Goal: Task Accomplishment & Management: Use online tool/utility

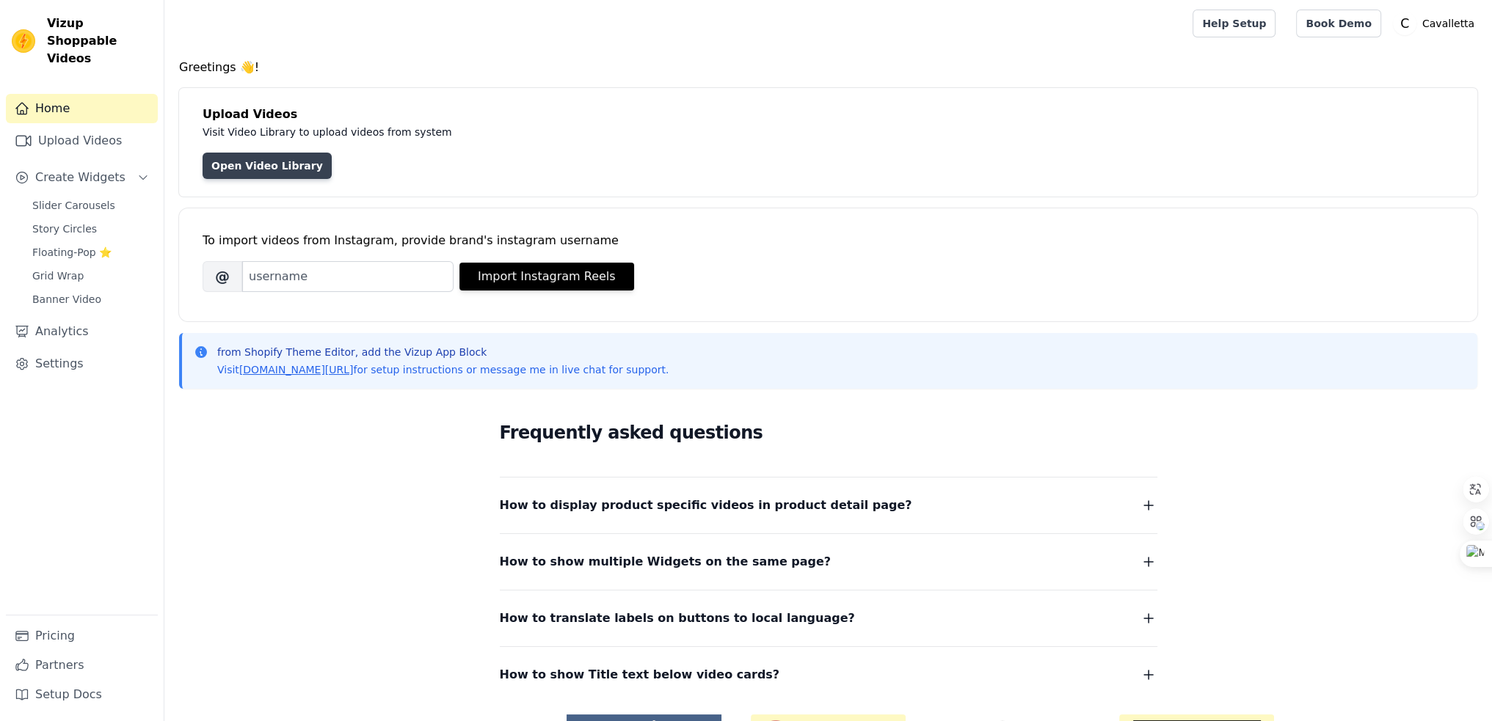
click at [289, 170] on link "Open Video Library" at bounding box center [267, 166] width 129 height 26
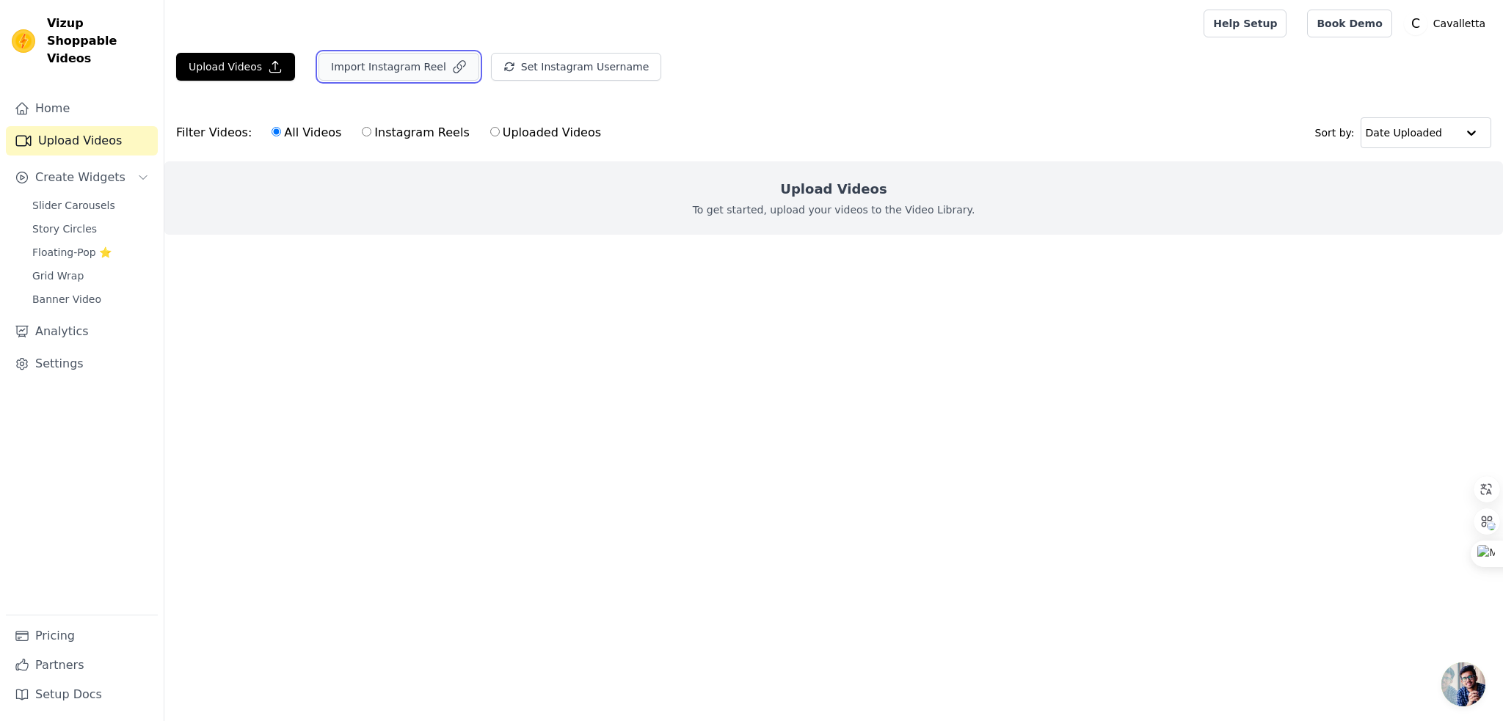
click at [423, 61] on button "Import Instagram Reel" at bounding box center [399, 67] width 161 height 28
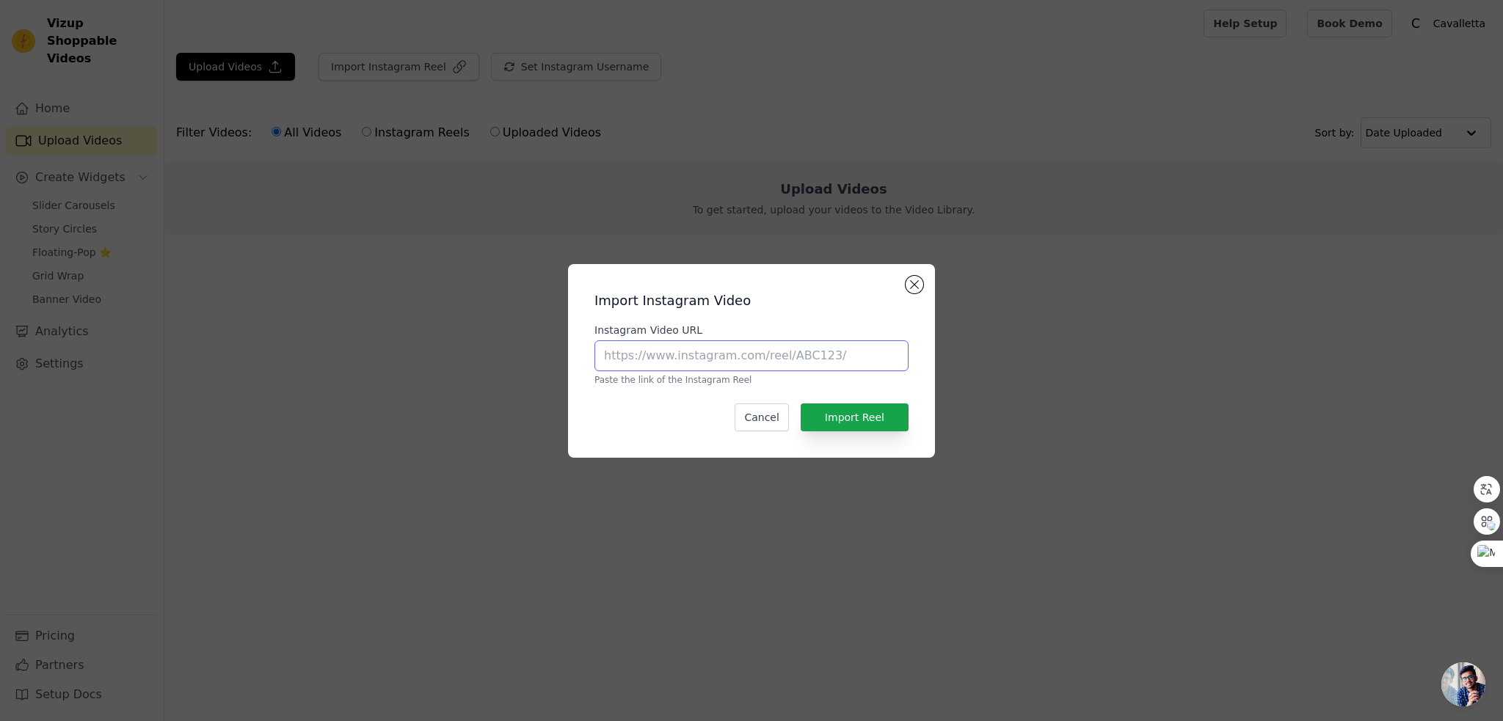
click at [796, 357] on input "Instagram Video URL" at bounding box center [751, 356] width 314 height 31
click at [918, 287] on button "Close modal" at bounding box center [915, 285] width 18 height 18
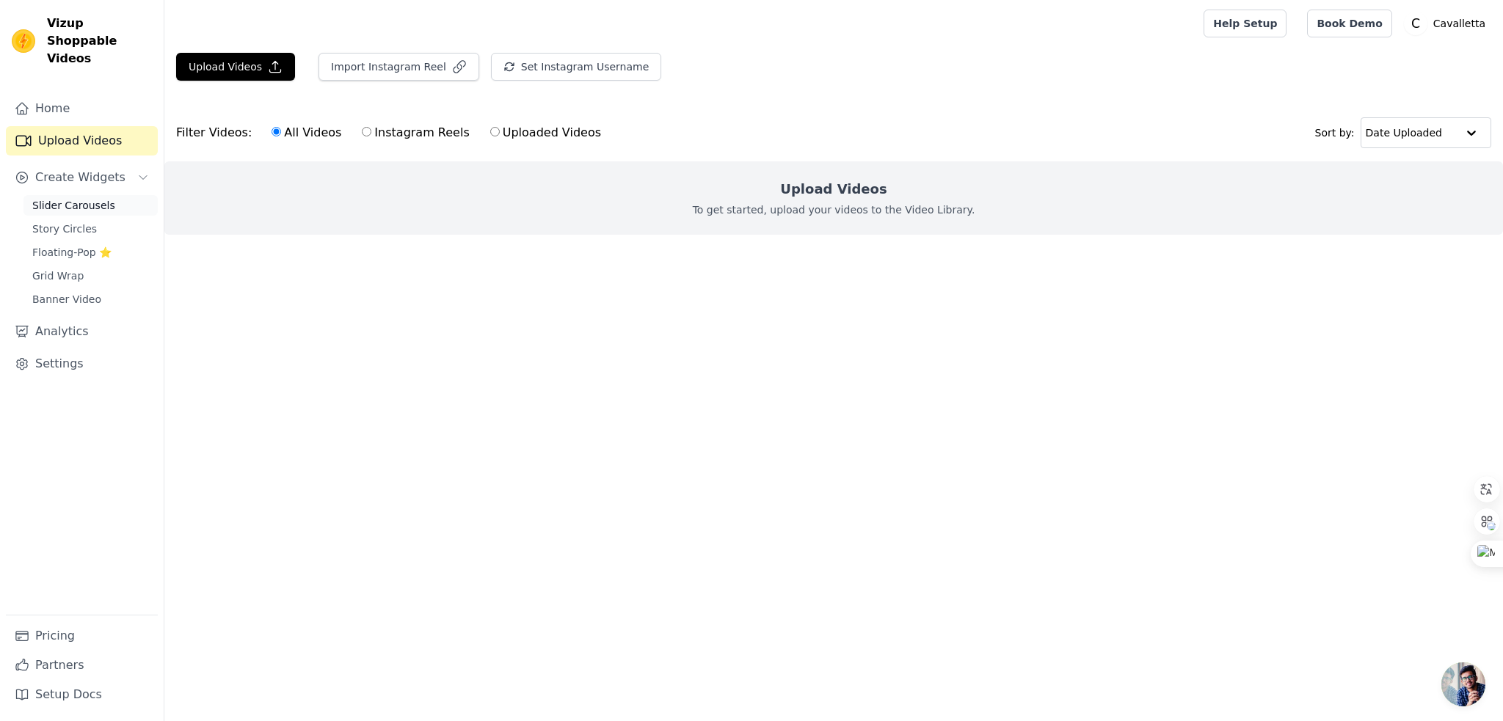
click at [89, 198] on span "Slider Carousels" at bounding box center [73, 205] width 83 height 15
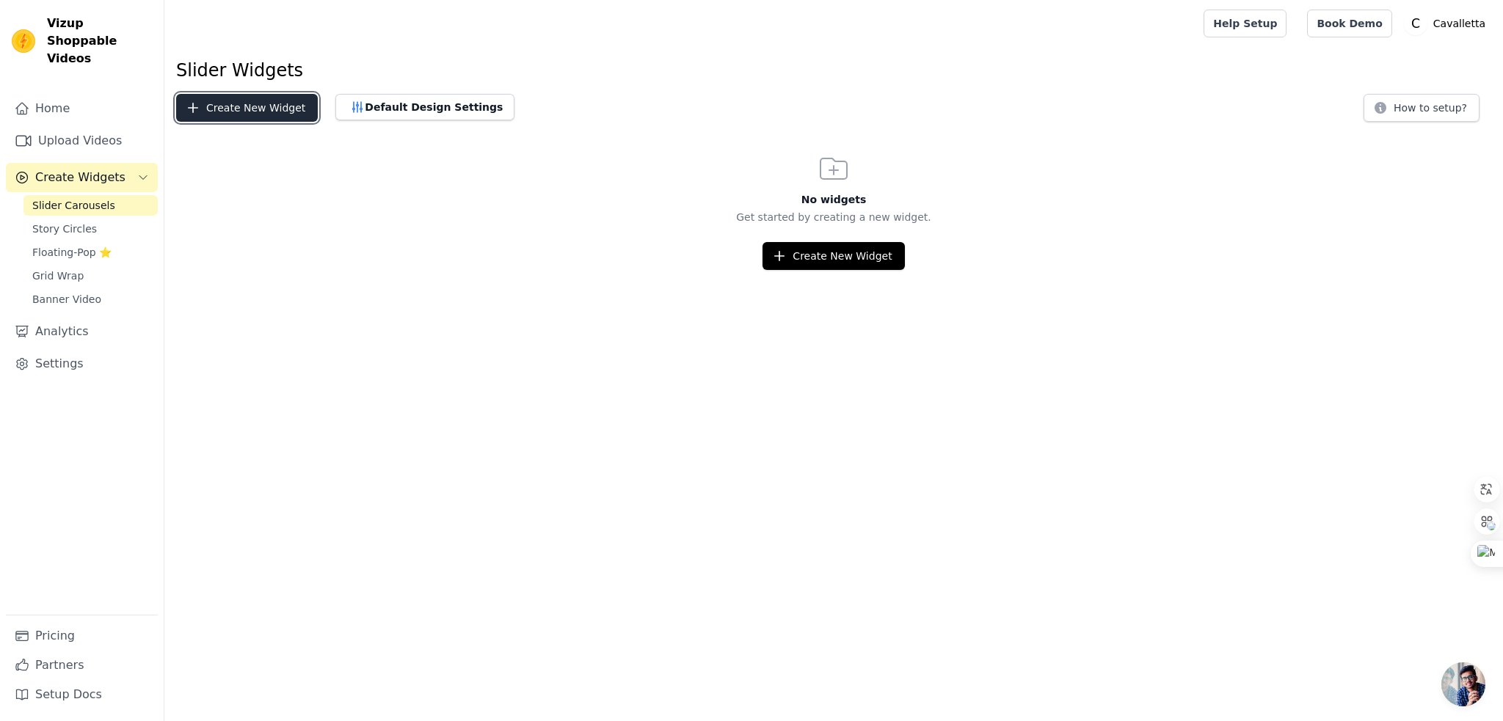
click at [244, 110] on button "Create New Widget" at bounding box center [247, 108] width 142 height 28
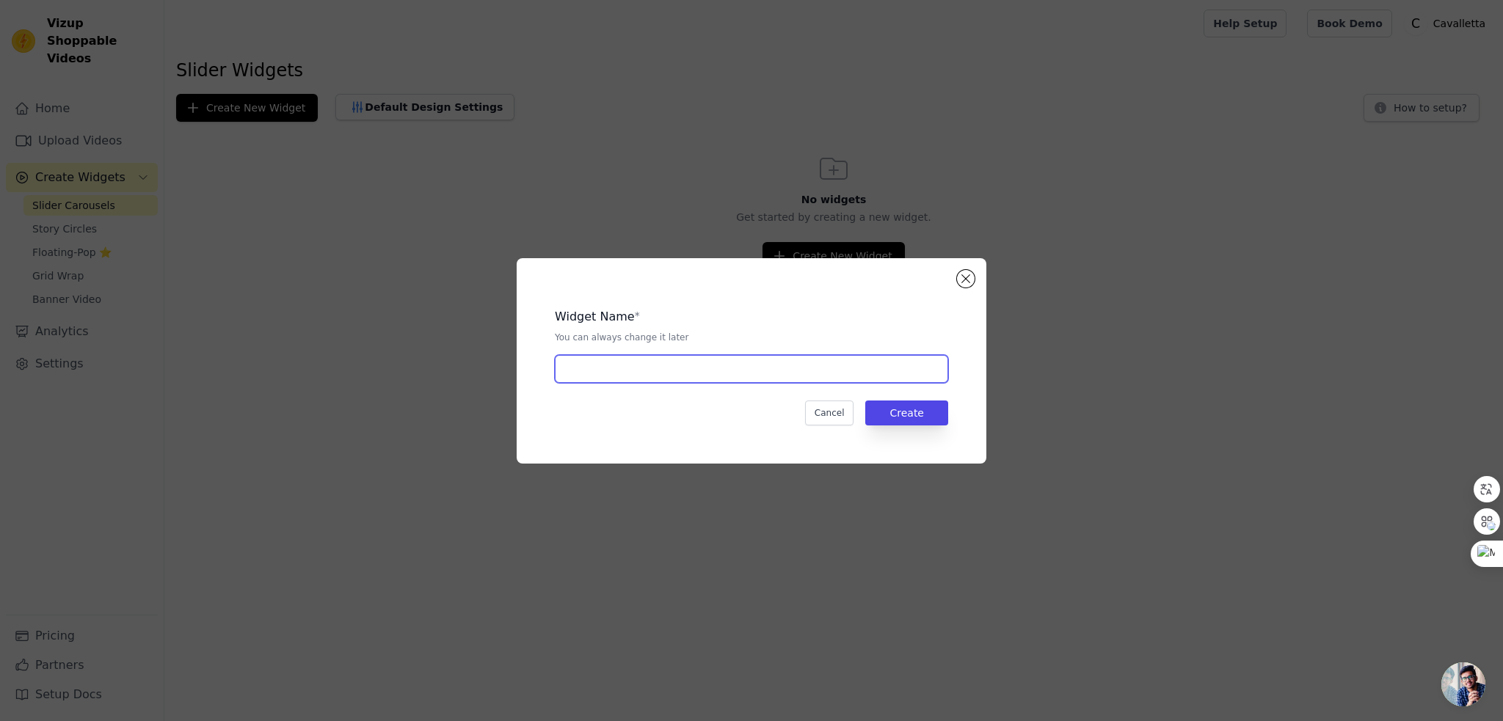
click at [619, 357] on input "text" at bounding box center [751, 369] width 393 height 28
type input "ae6"
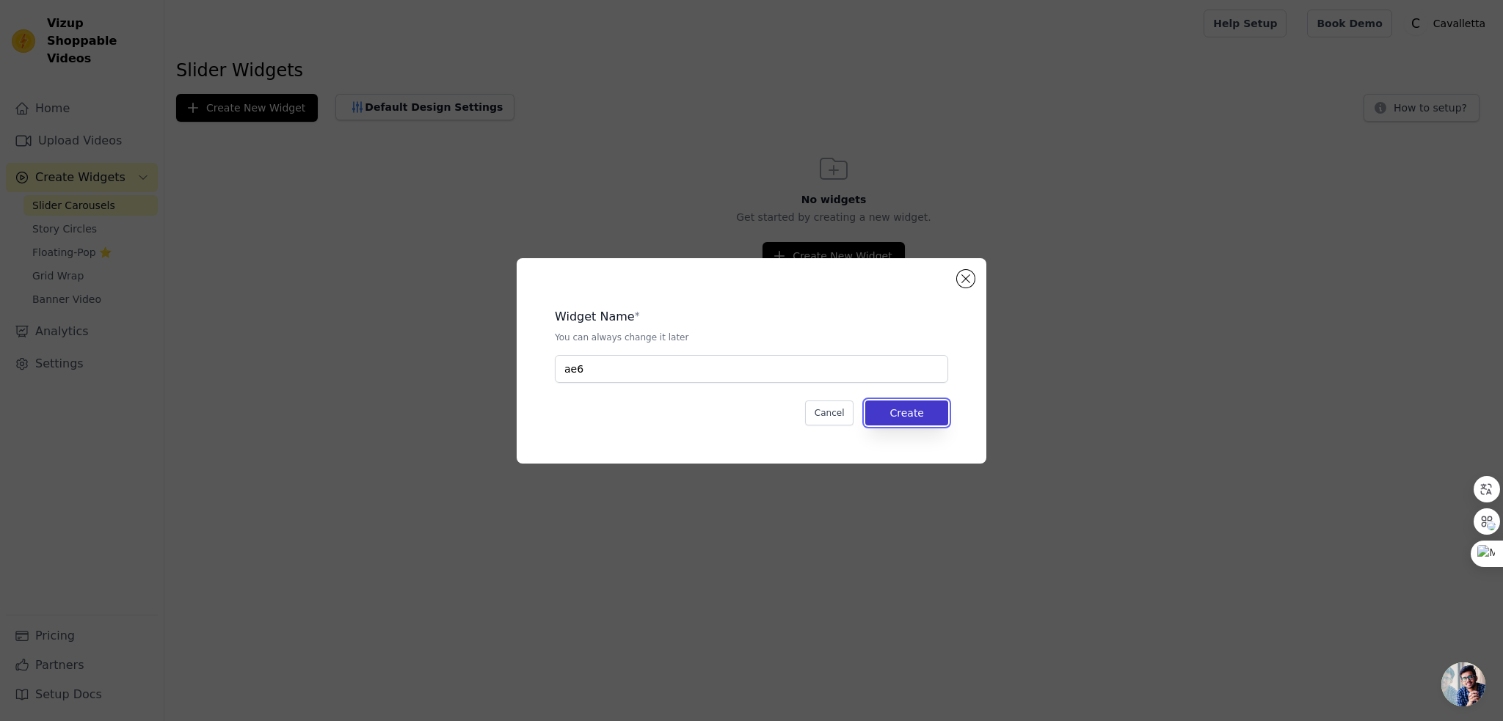
click at [910, 413] on button "Create" at bounding box center [906, 413] width 83 height 25
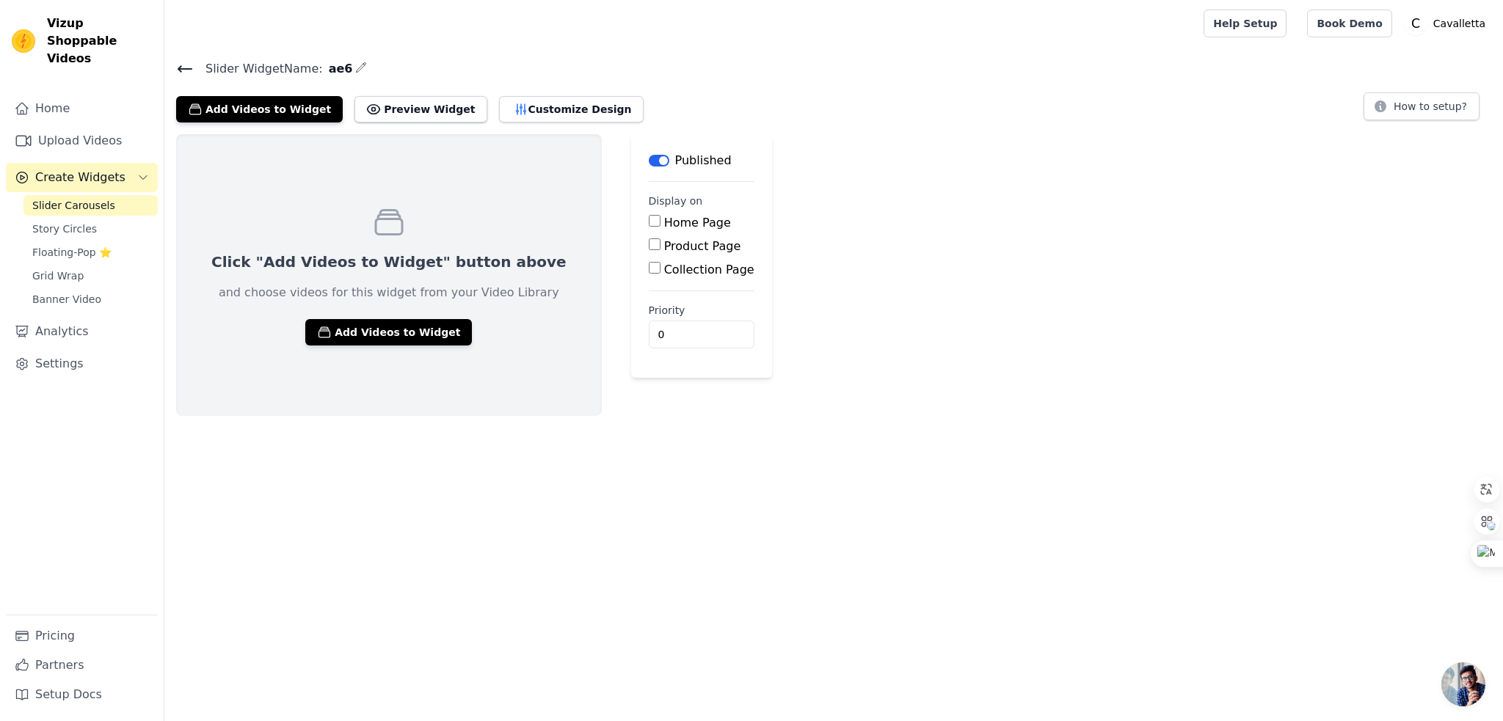
click at [649, 240] on input "Product Page" at bounding box center [655, 245] width 12 height 12
checkbox input "true"
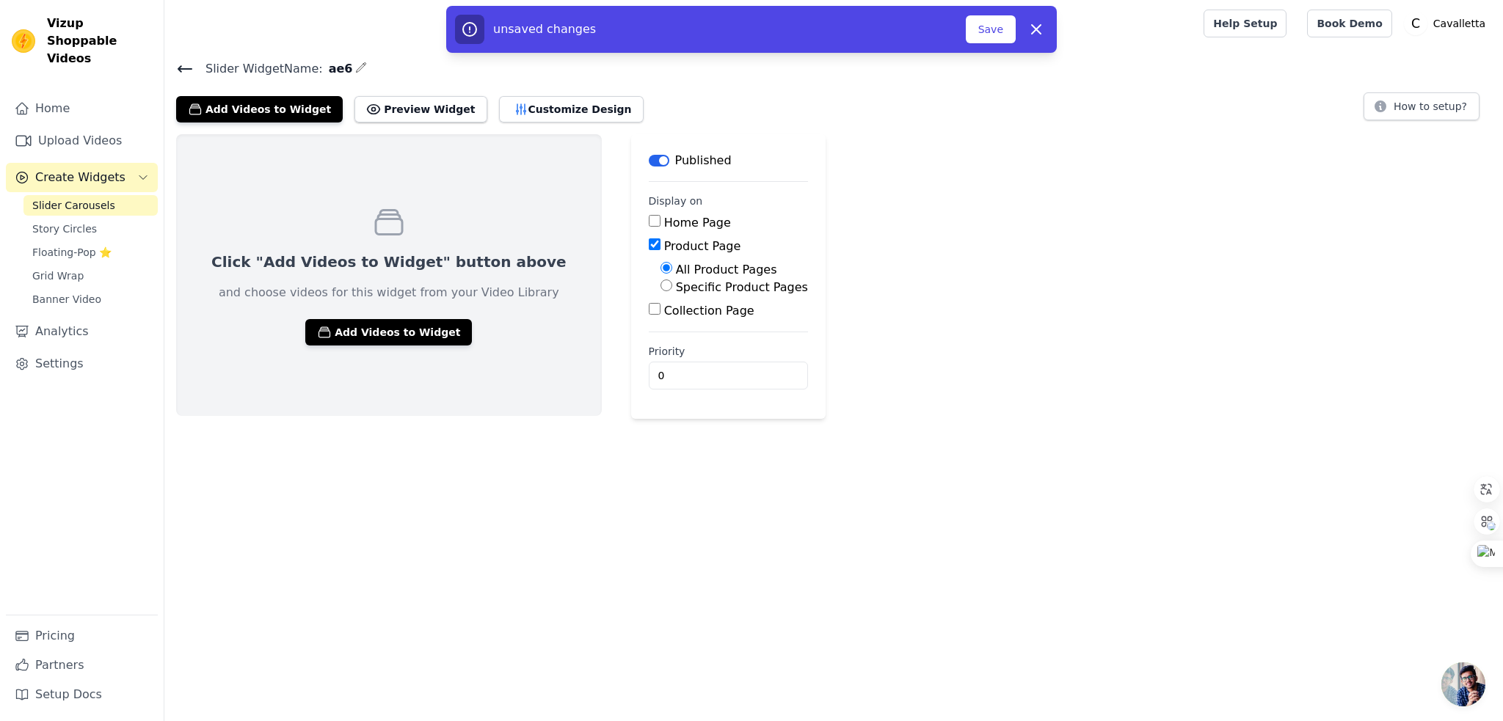
click at [661, 281] on input "Specific Product Pages" at bounding box center [667, 286] width 12 height 12
radio input "true"
click at [661, 313] on button "Select Products" at bounding box center [710, 320] width 98 height 25
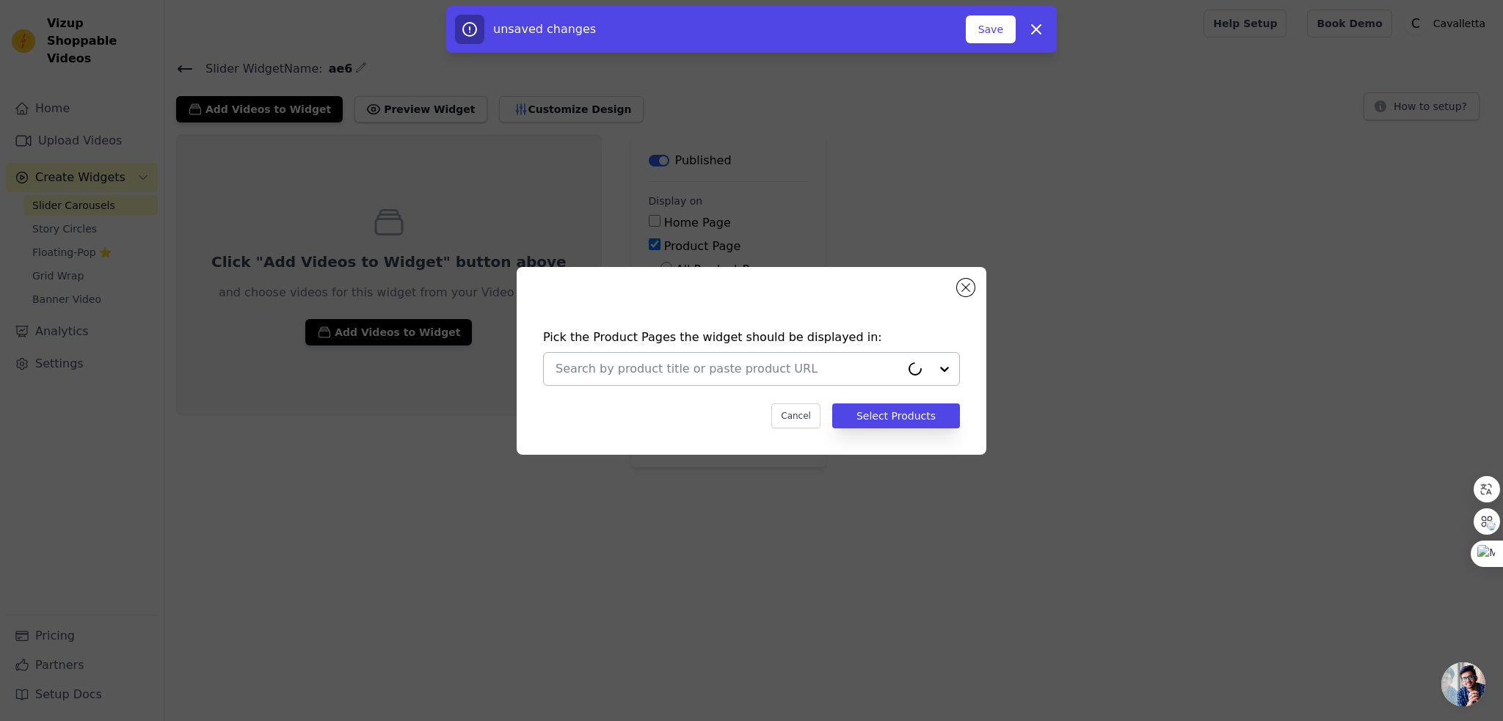
click at [639, 358] on div at bounding box center [728, 369] width 345 height 32
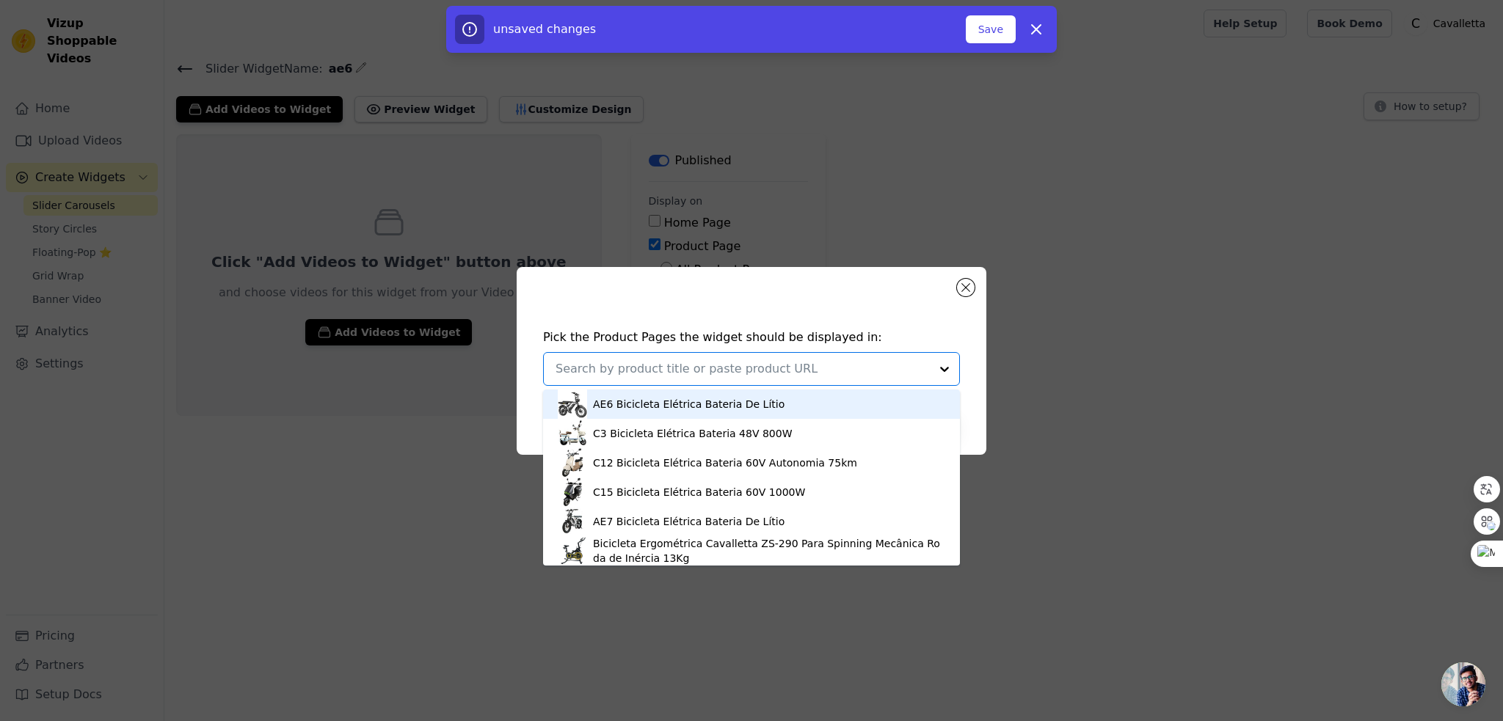
click at [609, 407] on div "AE6 Bicicleta Elétrica Bateria De Lítio" at bounding box center [689, 404] width 192 height 15
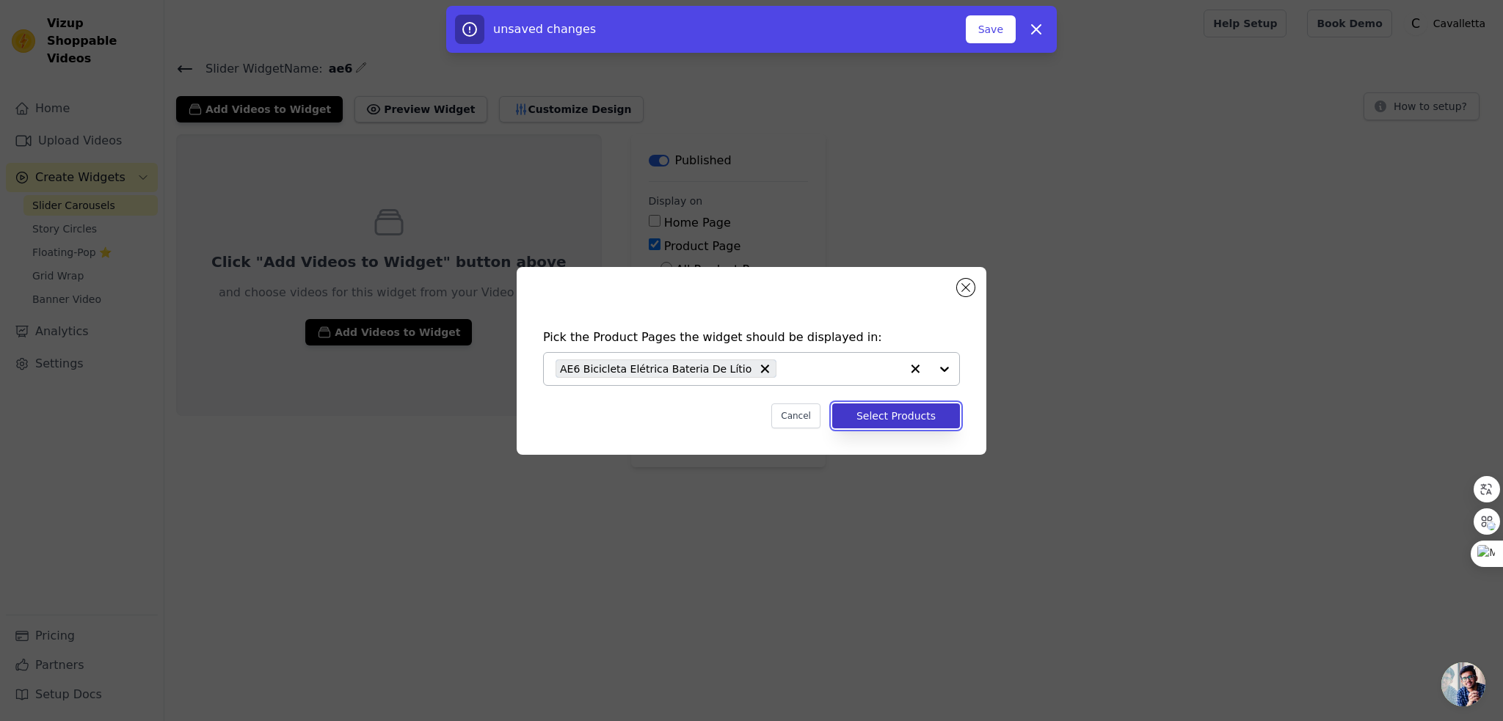
click at [879, 421] on button "Select Products" at bounding box center [896, 416] width 128 height 25
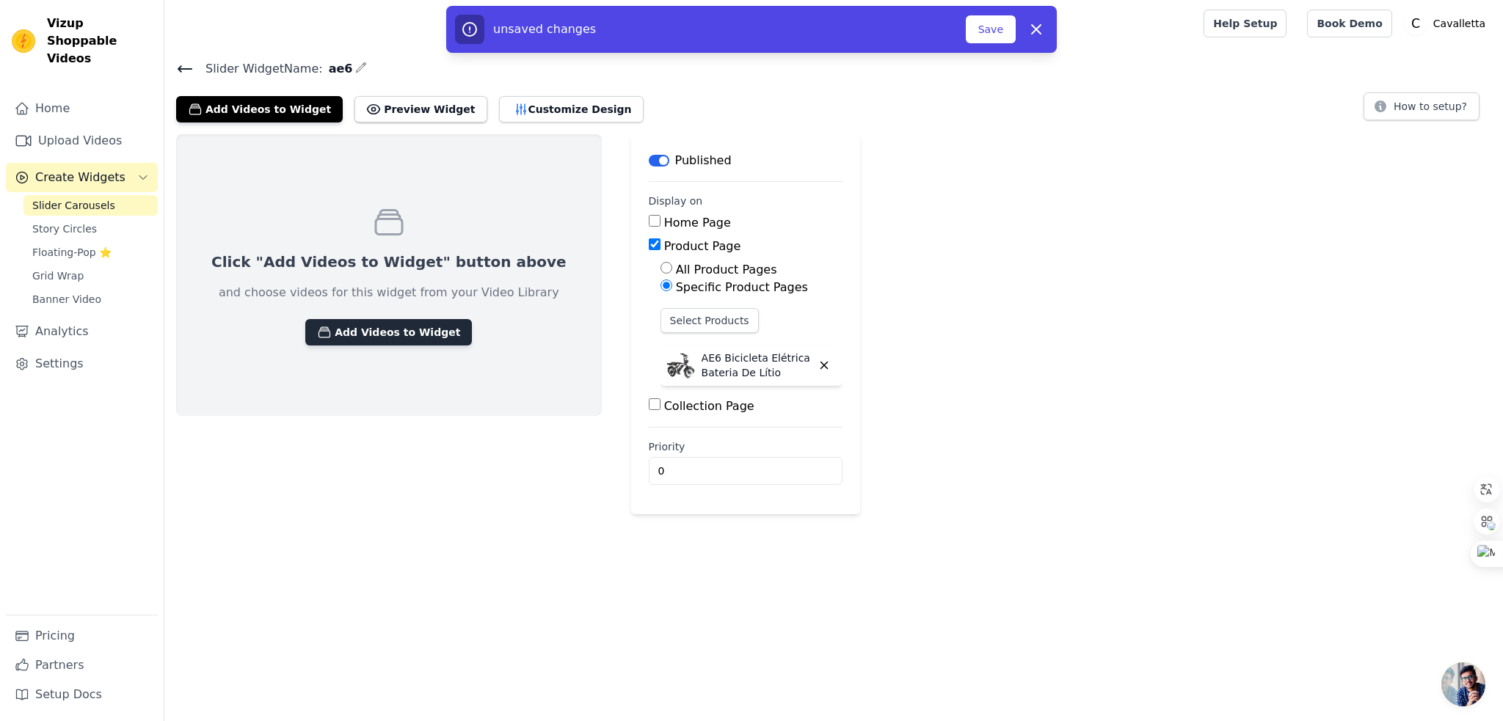
click at [430, 337] on button "Add Videos to Widget" at bounding box center [388, 332] width 167 height 26
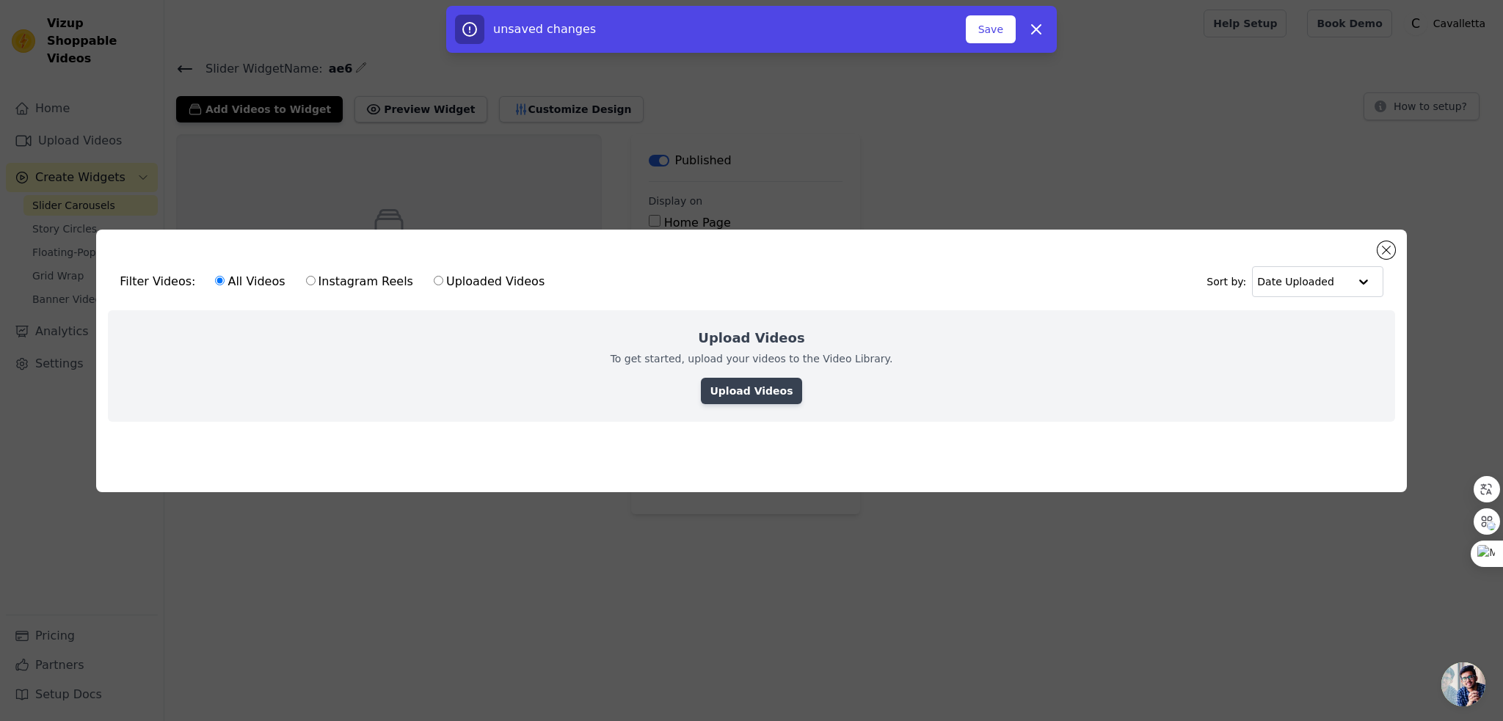
click at [746, 390] on link "Upload Videos" at bounding box center [751, 391] width 101 height 26
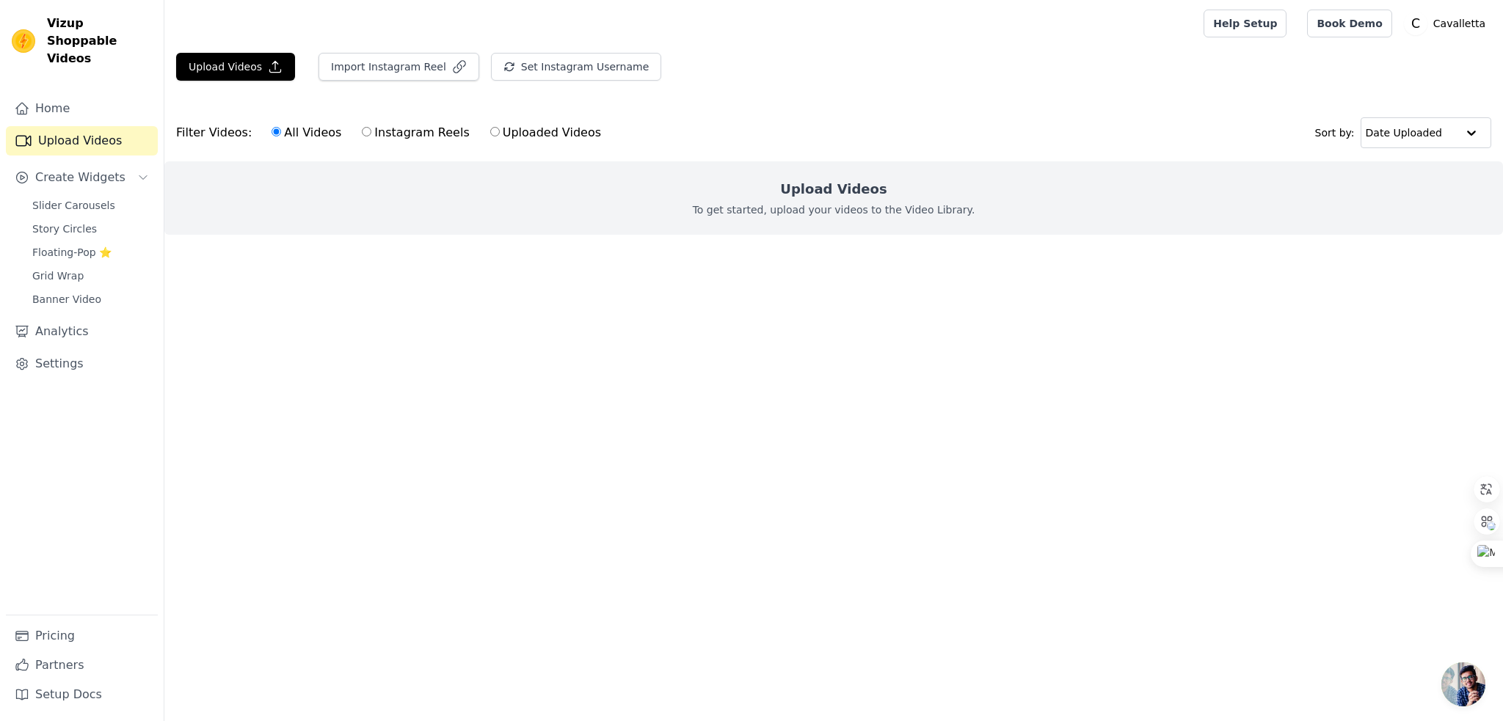
click at [367, 128] on input "Instagram Reels" at bounding box center [367, 132] width 10 height 10
radio input "true"
click at [225, 50] on main "Upload Videos Import Instagram Reel Set Instagram Username Import Latest IG Ree…" at bounding box center [833, 170] width 1339 height 247
click at [225, 68] on button "Upload Videos" at bounding box center [235, 67] width 119 height 28
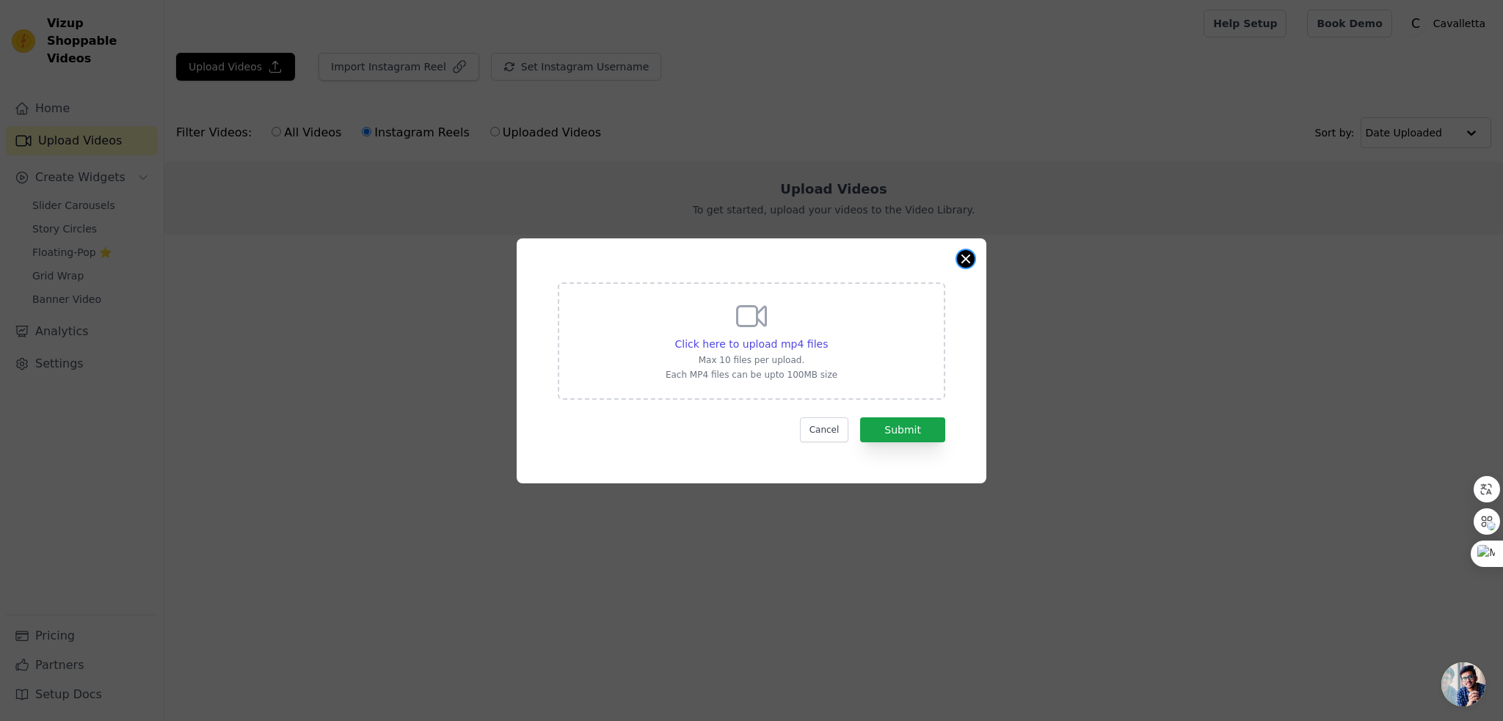
click at [972, 258] on button "Close modal" at bounding box center [966, 259] width 18 height 18
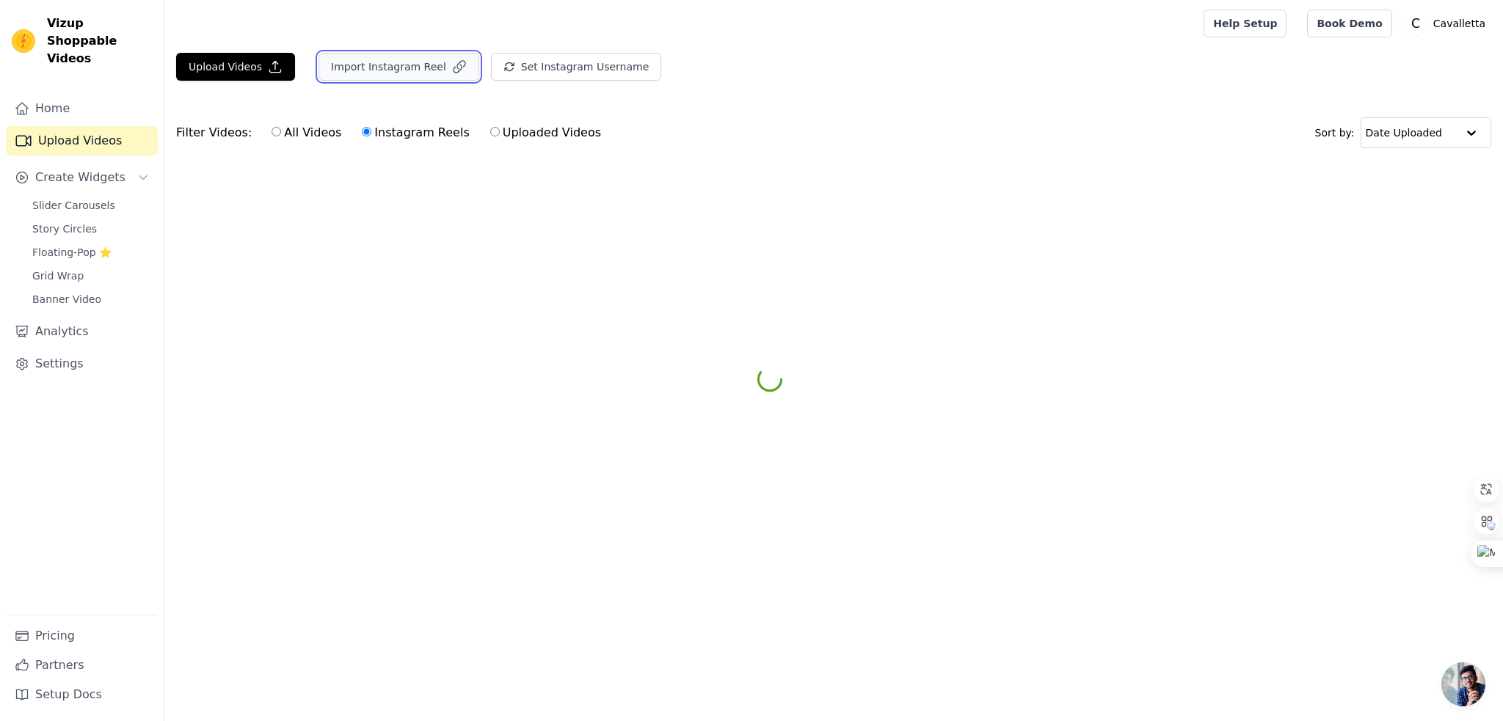
click at [405, 64] on button "Import Instagram Reel" at bounding box center [399, 67] width 161 height 28
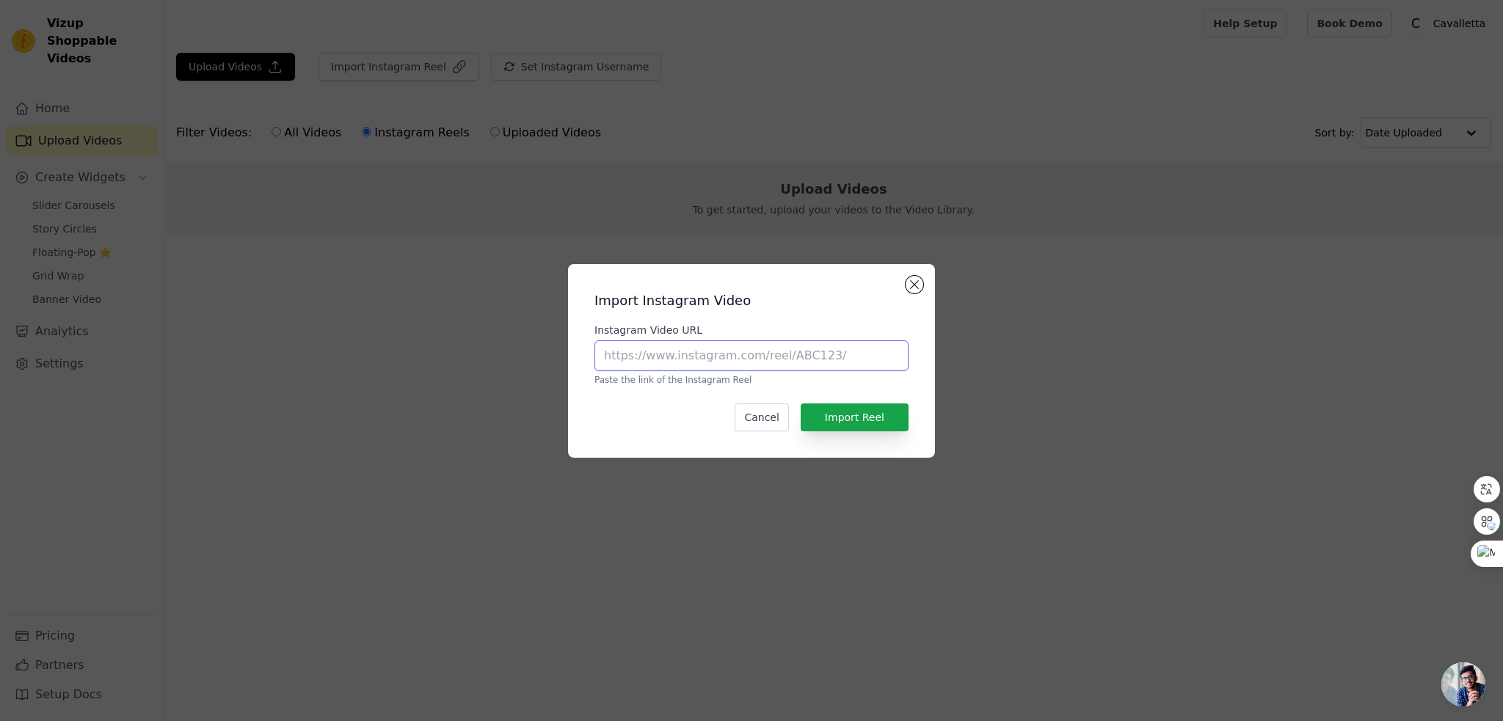
click at [703, 355] on input "Instagram Video URL" at bounding box center [751, 356] width 314 height 31
paste input "https://www.instagram.com/p/DGvFB3MOe8A/"
type input "https://www.instagram.com/p/DGvFB3MOe8A/"
click at [858, 416] on button "Import Reel" at bounding box center [855, 418] width 108 height 28
